Goal: Task Accomplishment & Management: Use online tool/utility

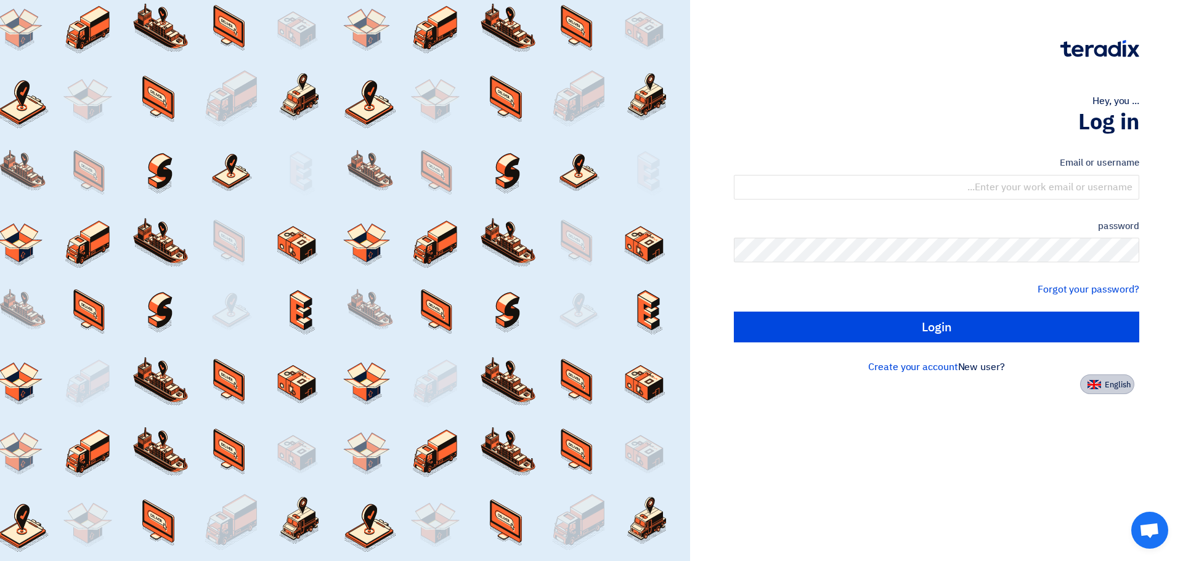
click at [1094, 386] on img at bounding box center [1095, 384] width 14 height 9
type input "Sign in"
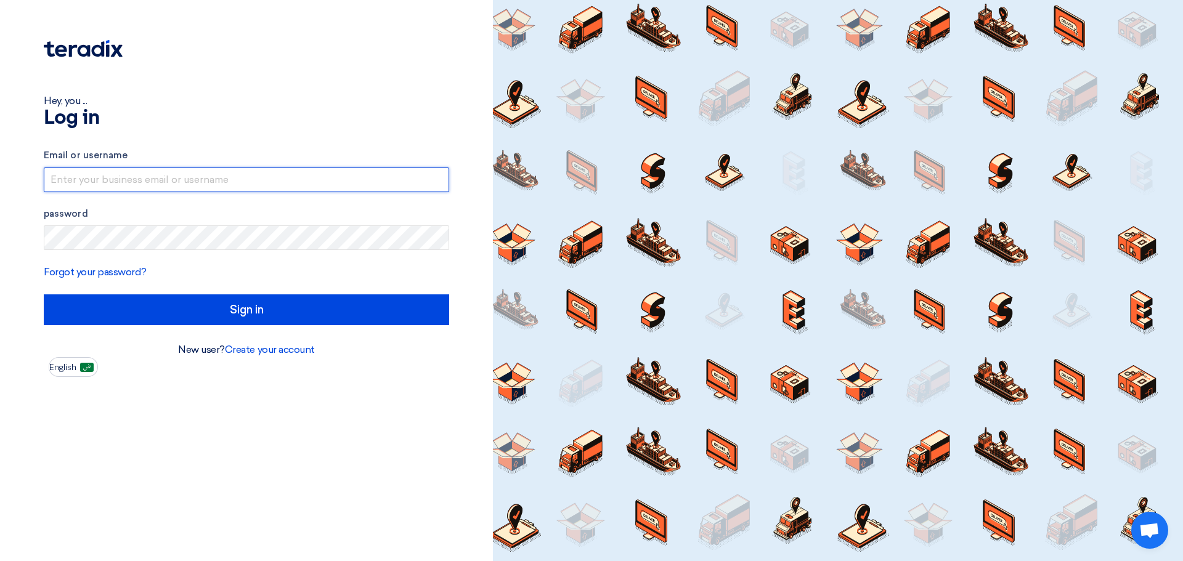
click at [218, 175] on input "text" at bounding box center [247, 180] width 406 height 25
type input "[EMAIL_ADDRESS][DOMAIN_NAME]"
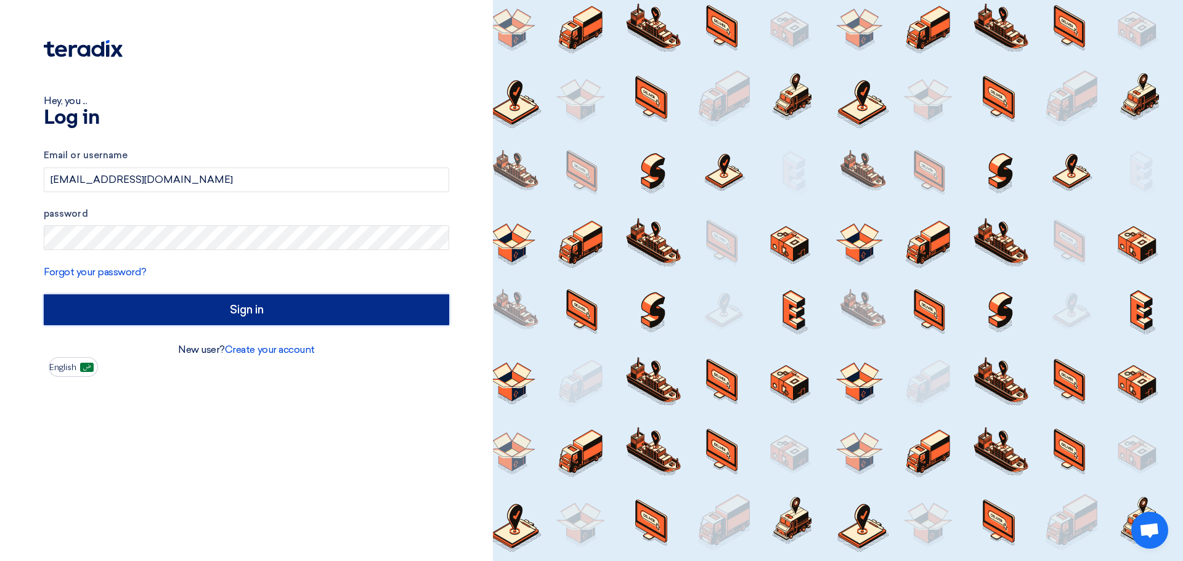
click at [272, 302] on input "Sign in" at bounding box center [247, 310] width 406 height 31
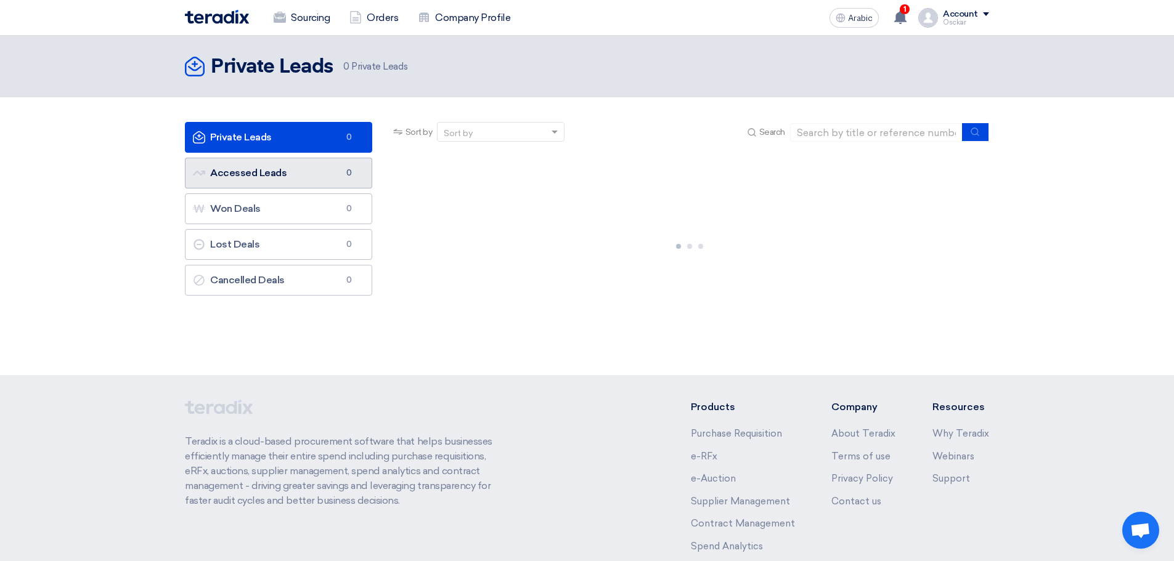
click at [305, 174] on link "Accessed Leads Accessed Leads 0" at bounding box center [278, 173] width 187 height 31
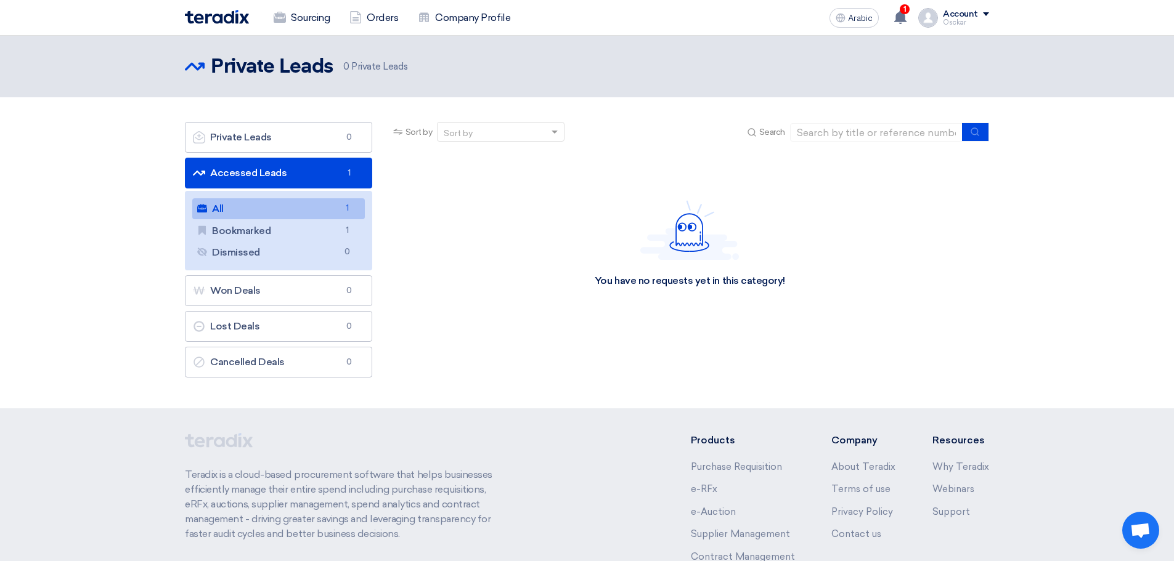
click at [329, 213] on link "All All 1" at bounding box center [278, 208] width 173 height 21
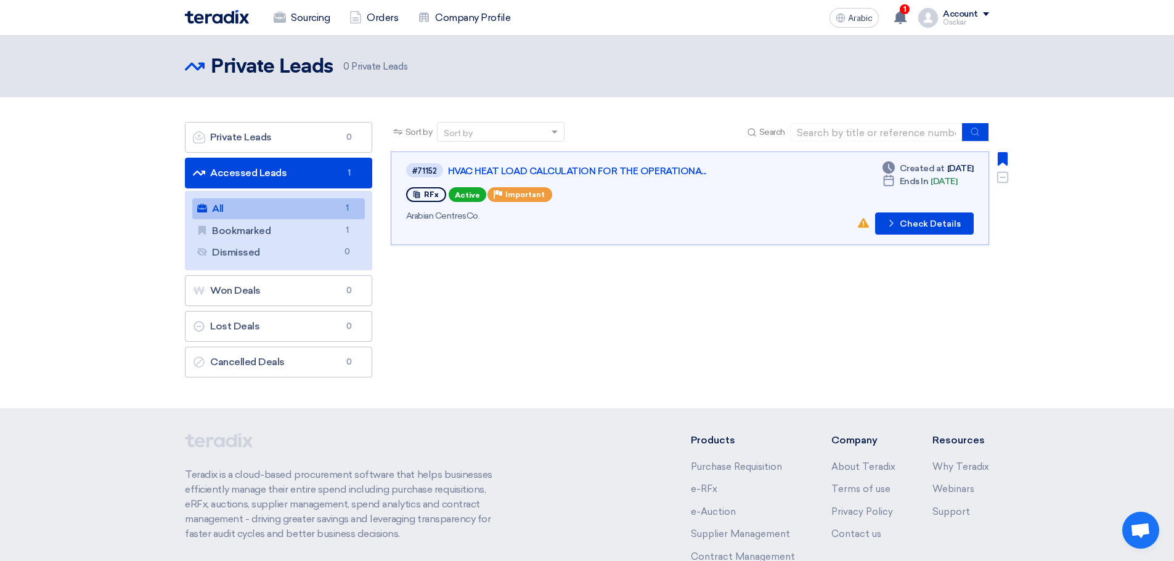
click at [771, 200] on div "#71152 HVAC HEAT LOAD CALCULATION FOR THE OPERATIONA... RFx Active Priority Imp…" at bounding box center [690, 198] width 568 height 73
click at [898, 13] on icon at bounding box center [901, 17] width 14 height 14
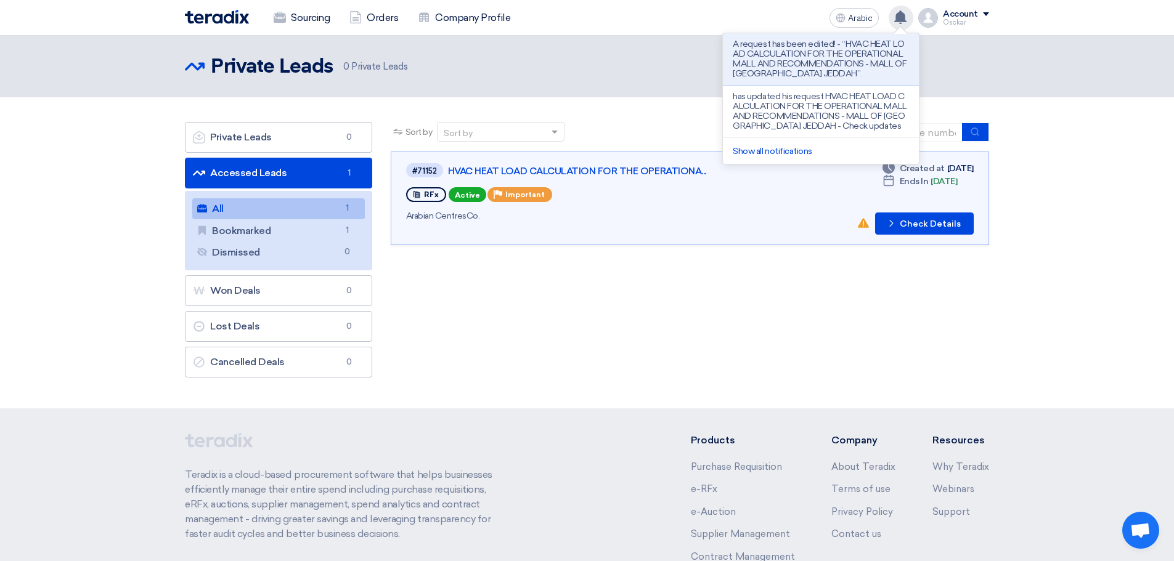
click at [898, 13] on icon at bounding box center [901, 17] width 14 height 14
